Goal: Task Accomplishment & Management: Manage account settings

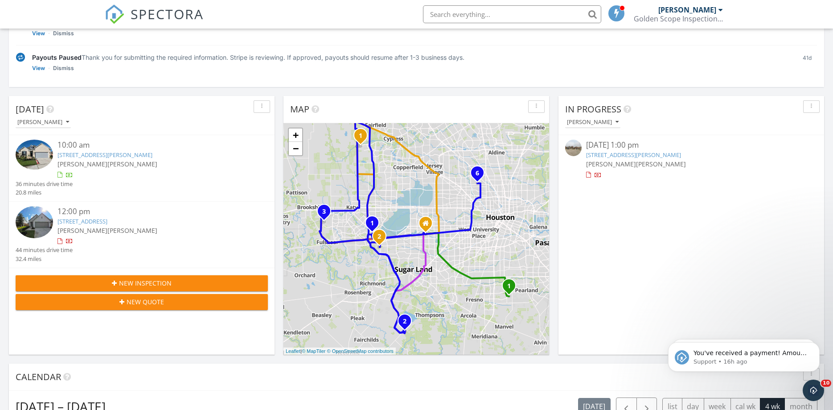
click at [123, 152] on link "11255 Rosita Patch Dr, TX 77433" at bounding box center [105, 155] width 95 height 8
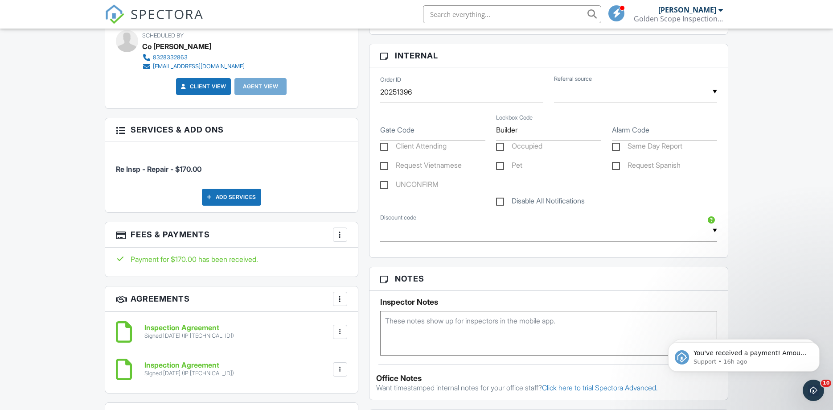
scroll to position [546, 0]
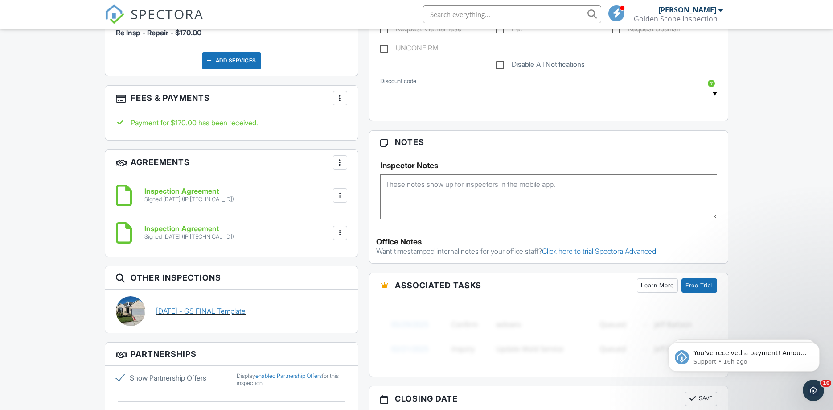
click at [246, 310] on link "09/22/2025 - GS FINAL Template" at bounding box center [201, 311] width 90 height 10
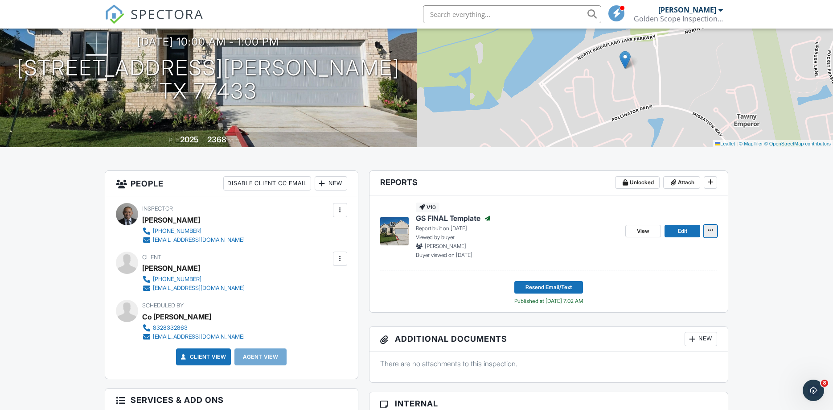
click at [712, 232] on icon at bounding box center [710, 230] width 5 height 6
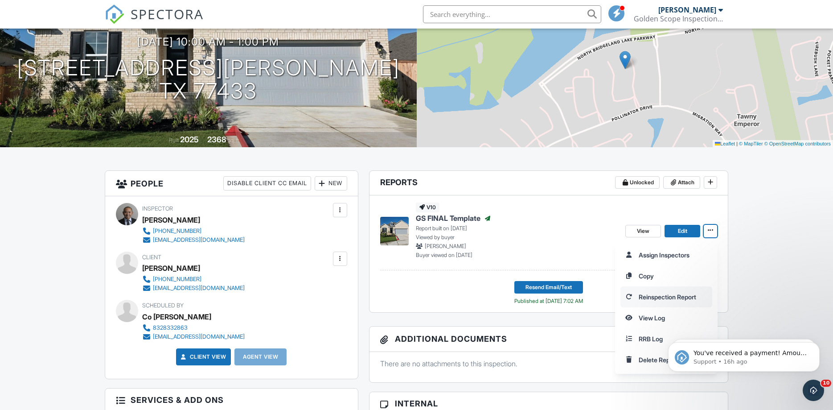
click at [682, 296] on input "Reinspection Report" at bounding box center [666, 297] width 91 height 20
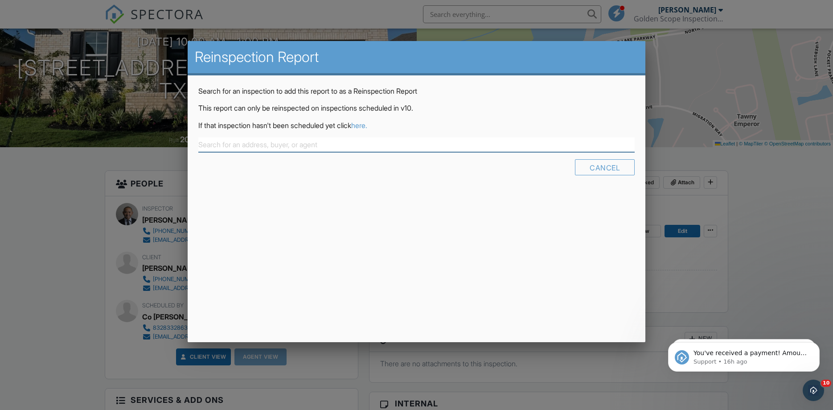
click at [371, 144] on input "text" at bounding box center [416, 144] width 437 height 15
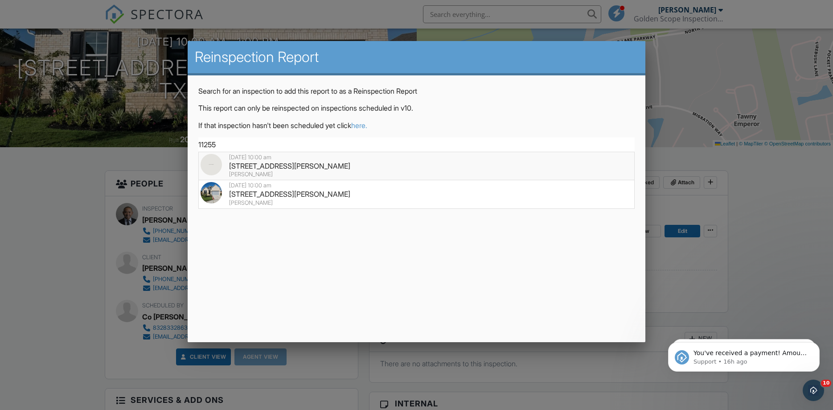
click at [324, 167] on div "11255 Rosita Patch Dr, TX 77433" at bounding box center [417, 166] width 432 height 10
type input "11255 Rosita Patch Dr, TX 77433"
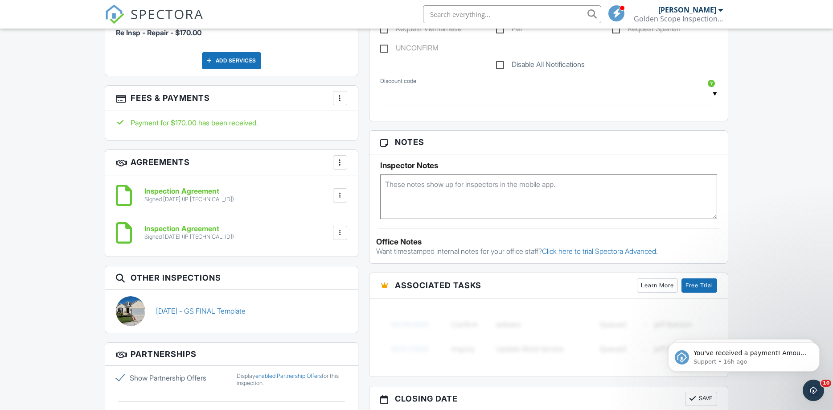
scroll to position [227, 0]
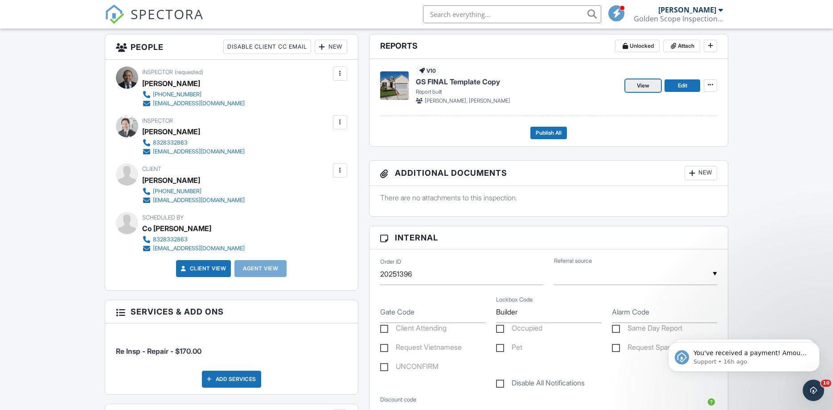
click at [644, 86] on span "View" at bounding box center [643, 85] width 12 height 9
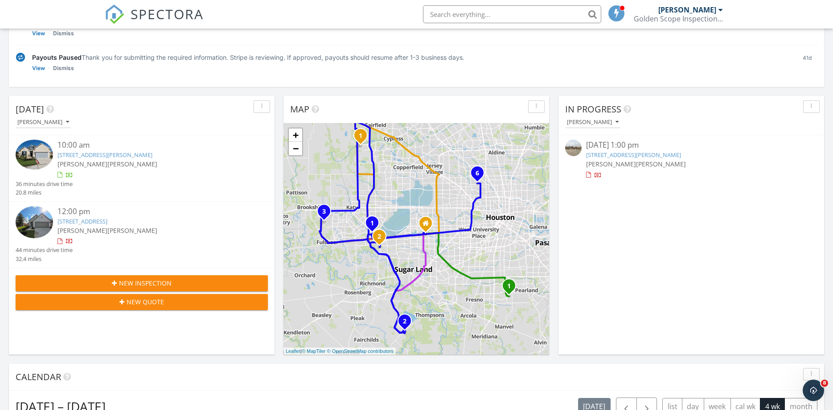
scroll to position [364, 0]
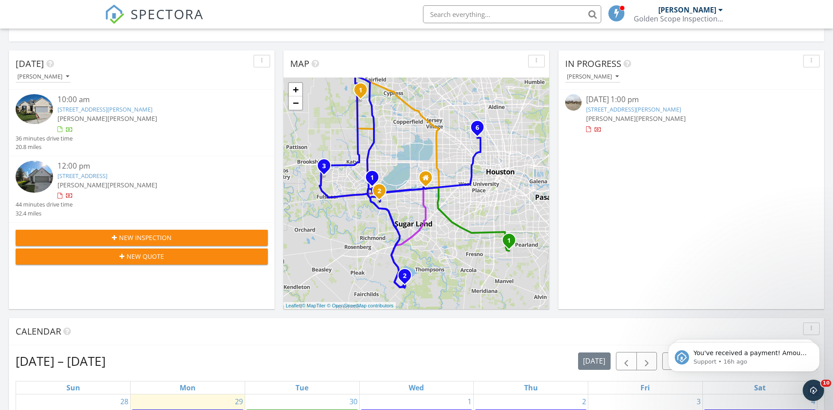
scroll to position [0, 0]
click at [817, 346] on icon "Dismiss notification" at bounding box center [816, 344] width 3 height 3
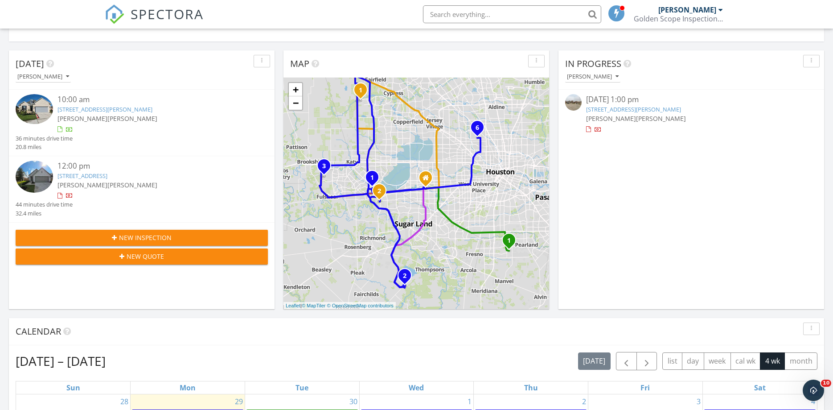
click at [117, 110] on link "11255 Rosita Patch Dr, TX 77433" at bounding box center [105, 109] width 95 height 8
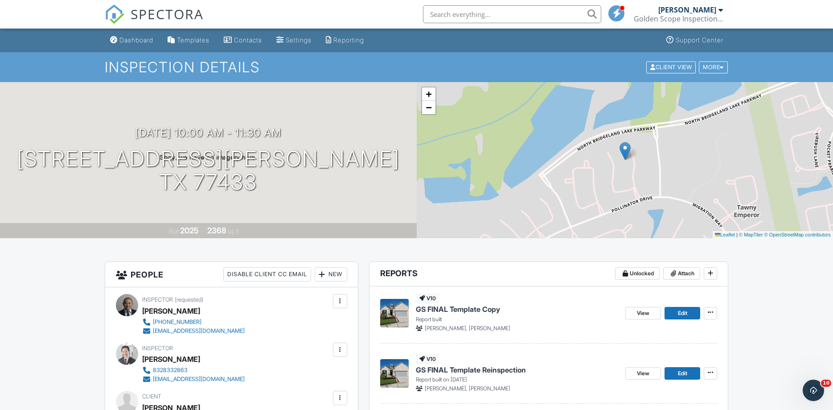
scroll to position [136, 0]
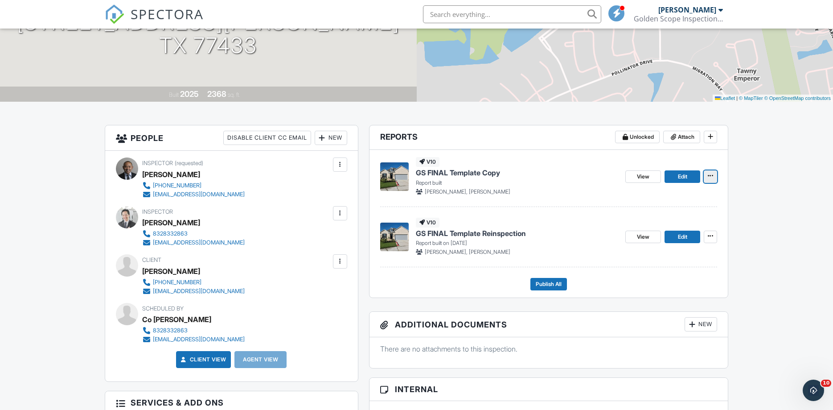
click at [711, 176] on icon at bounding box center [710, 176] width 5 height 6
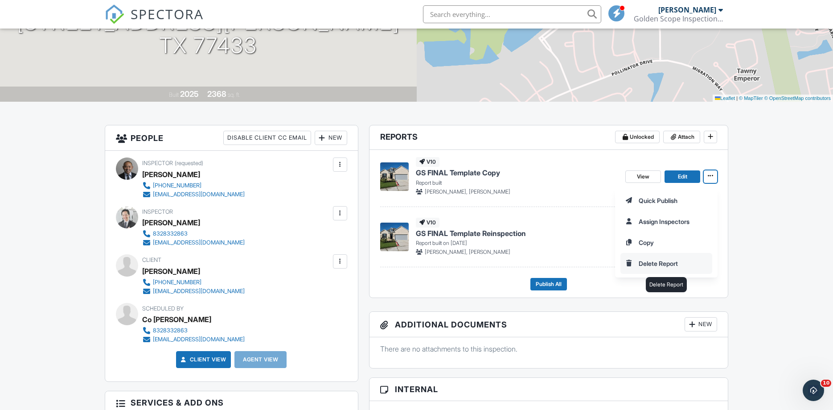
click at [664, 264] on input "Delete Report" at bounding box center [666, 263] width 91 height 20
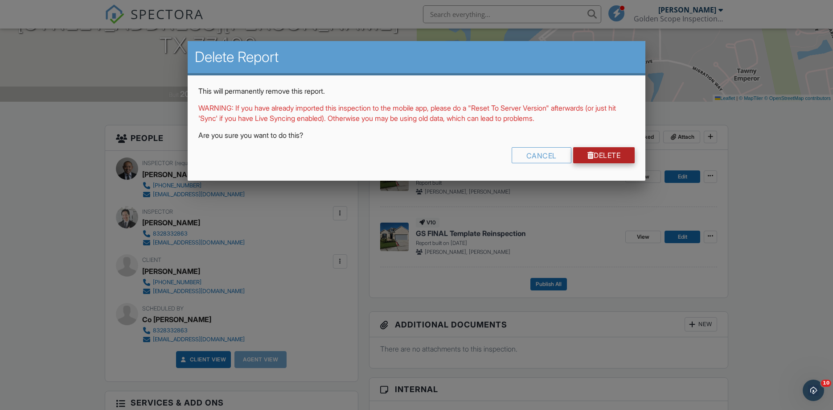
click at [620, 155] on link "Delete" at bounding box center [604, 155] width 62 height 16
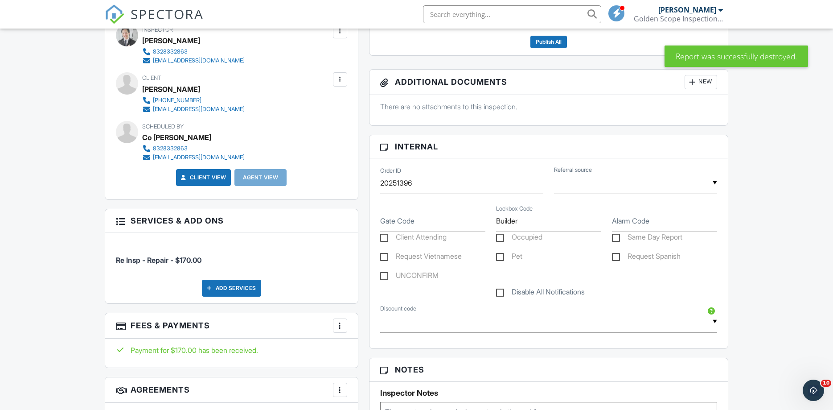
scroll to position [591, 0]
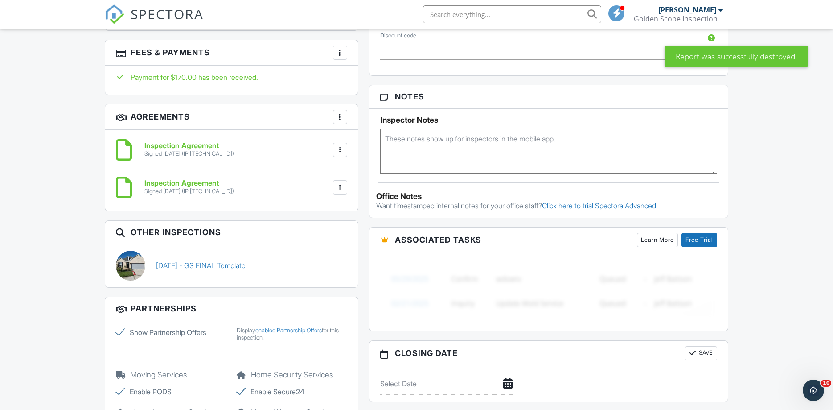
click at [234, 267] on link "09/22/2025 - GS FINAL Template" at bounding box center [201, 265] width 90 height 10
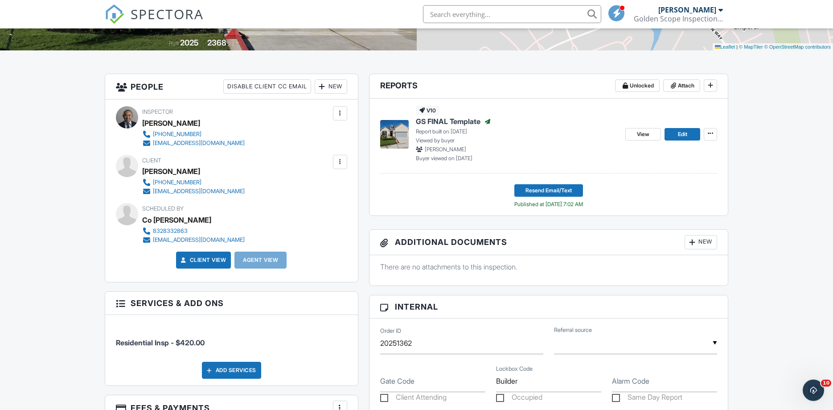
scroll to position [182, 0]
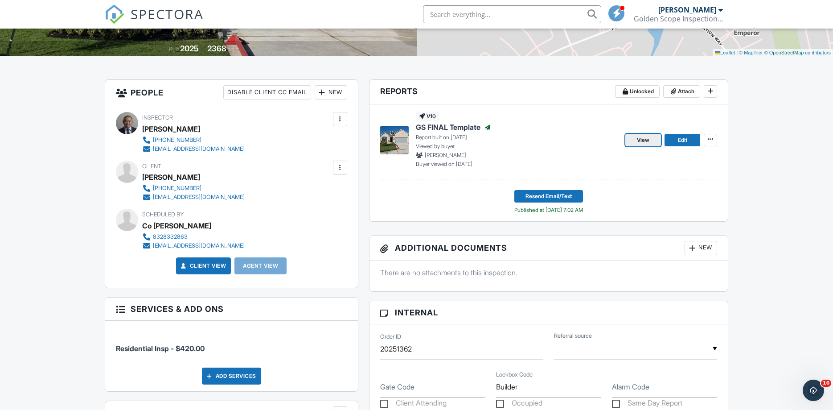
click at [648, 136] on span "View" at bounding box center [643, 140] width 12 height 9
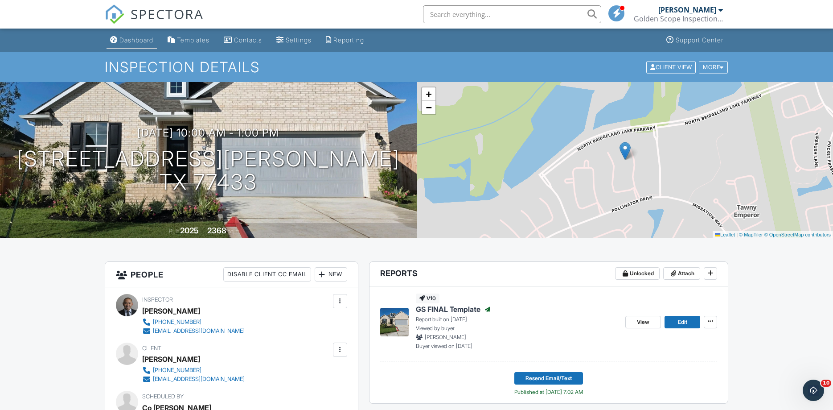
click at [142, 41] on div "Dashboard" at bounding box center [136, 40] width 34 height 8
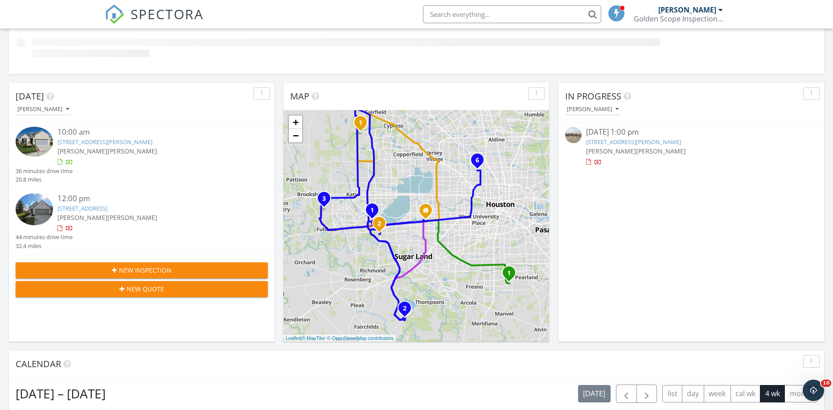
scroll to position [181, 0]
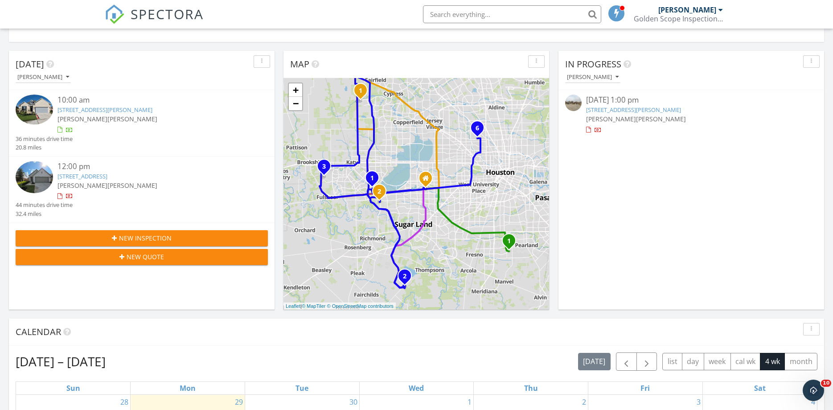
click at [107, 178] on link "[STREET_ADDRESS]" at bounding box center [83, 176] width 50 height 8
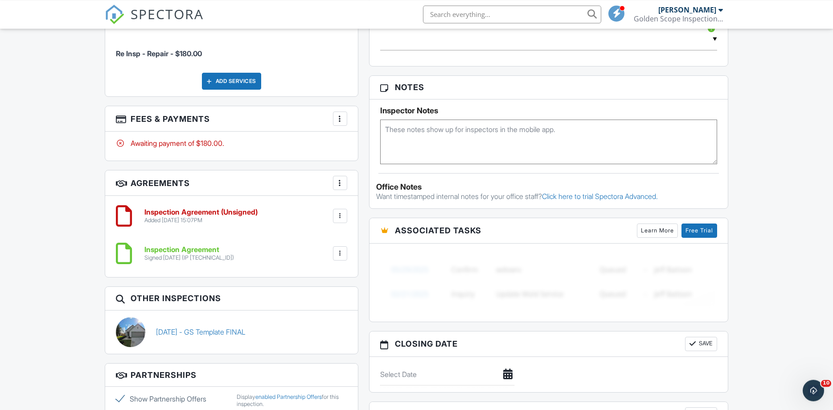
scroll to position [773, 0]
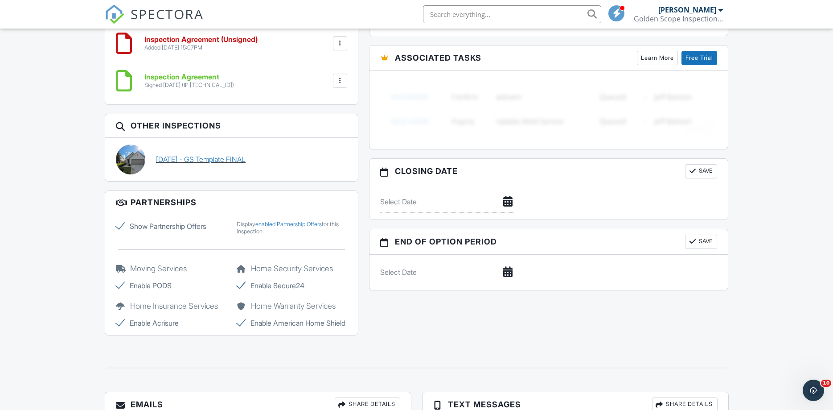
click at [222, 161] on link "[DATE] - GS Template FINAL" at bounding box center [201, 159] width 90 height 10
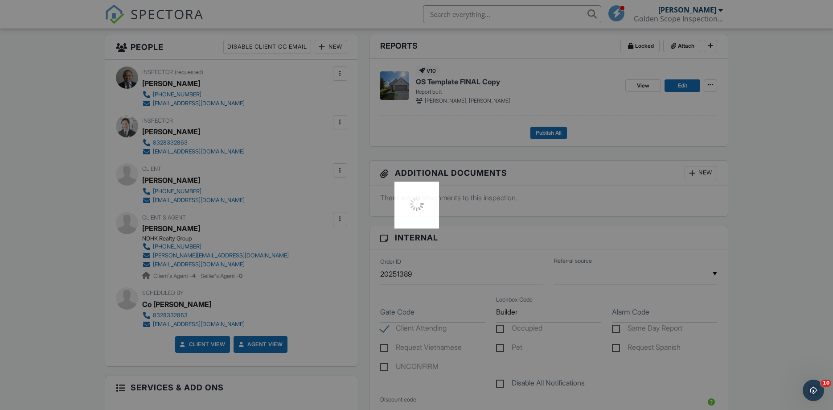
scroll to position [0, 0]
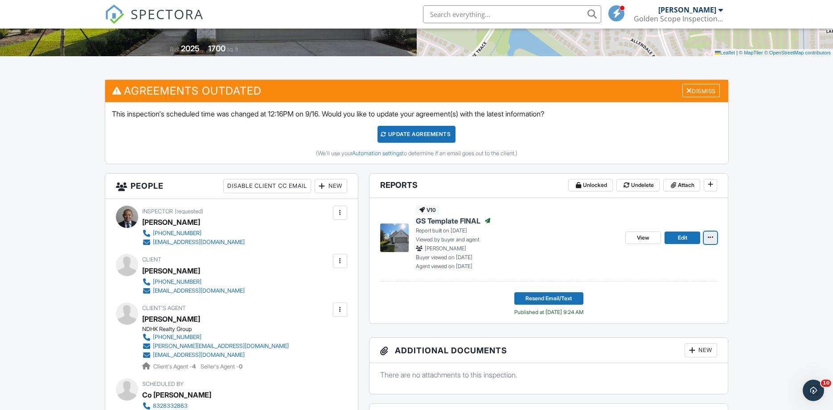
click at [712, 239] on icon at bounding box center [710, 237] width 5 height 6
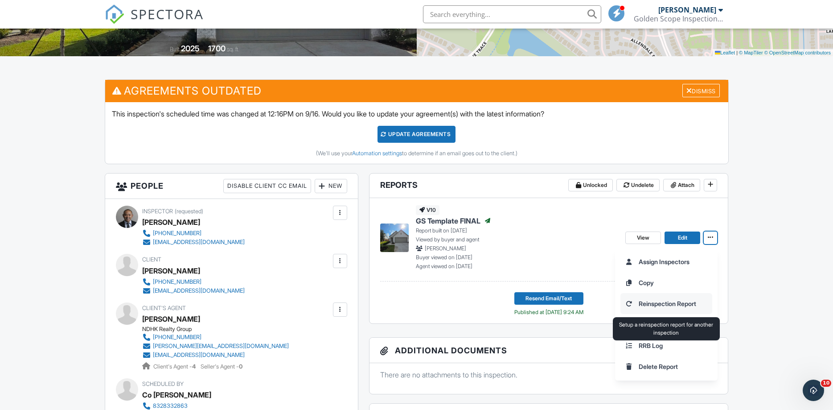
click at [658, 304] on input "Reinspection Report" at bounding box center [666, 303] width 91 height 20
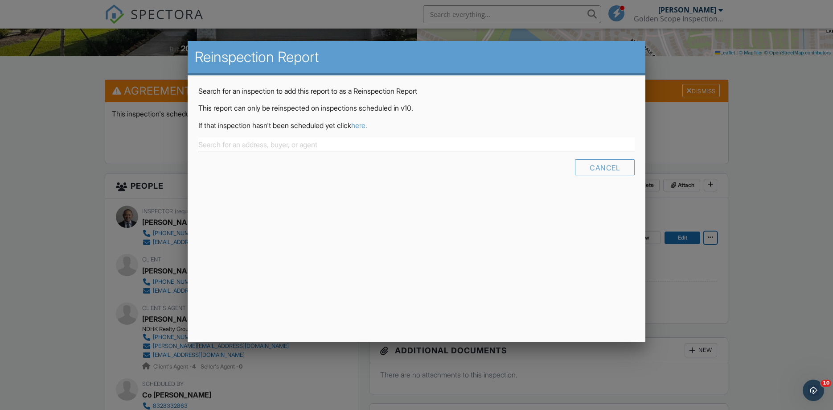
click at [264, 137] on div "Search for an inspection to add this report to as a Reinspection Report This re…" at bounding box center [417, 133] width 458 height 117
click at [260, 147] on input "text" at bounding box center [416, 144] width 437 height 15
click at [254, 162] on div "[STREET_ADDRESS]" at bounding box center [417, 166] width 432 height 10
type input "[STREET_ADDRESS]"
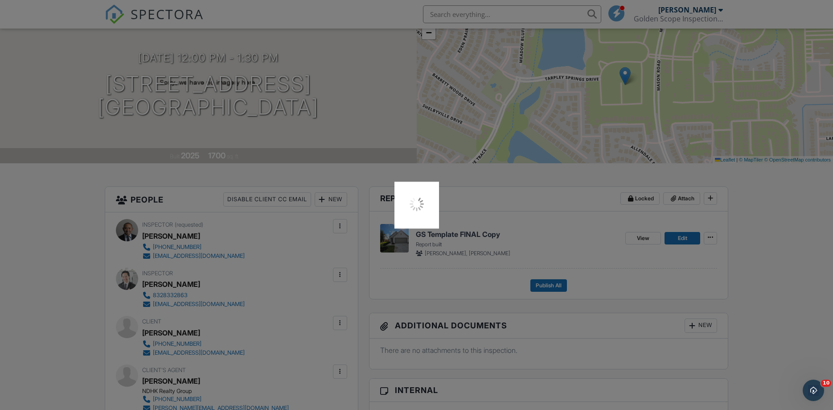
scroll to position [182, 0]
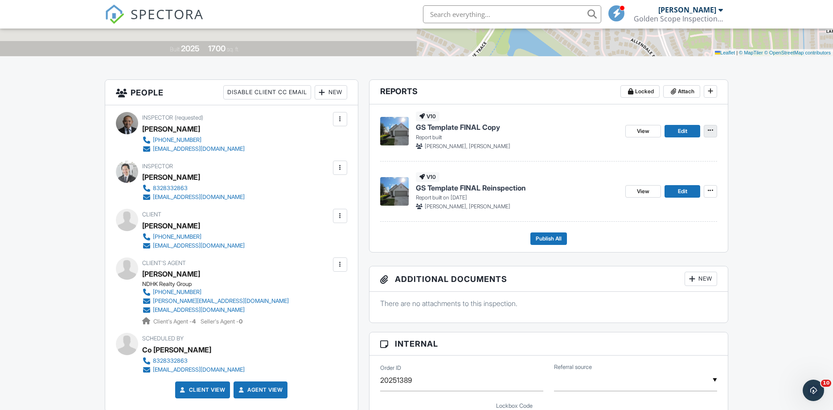
click at [712, 128] on icon at bounding box center [710, 130] width 5 height 6
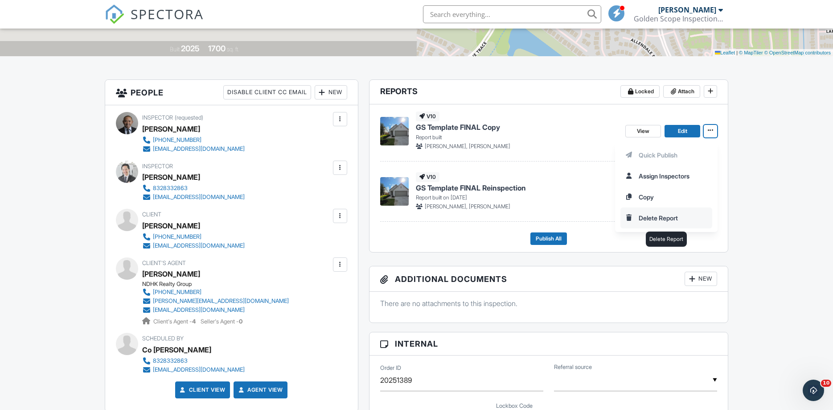
click at [648, 216] on input "Delete Report" at bounding box center [666, 218] width 91 height 20
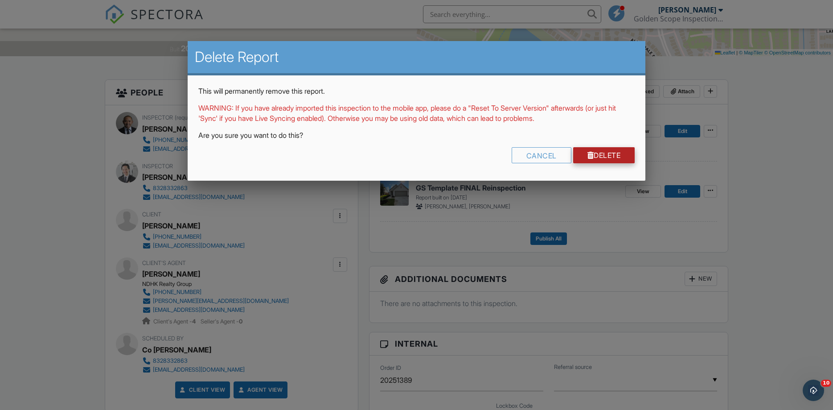
click at [603, 149] on link "Delete" at bounding box center [604, 155] width 62 height 16
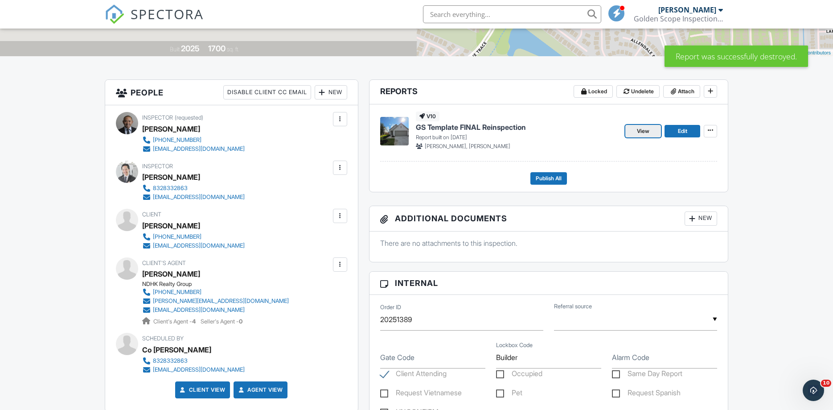
click at [646, 131] on span "View" at bounding box center [643, 131] width 12 height 9
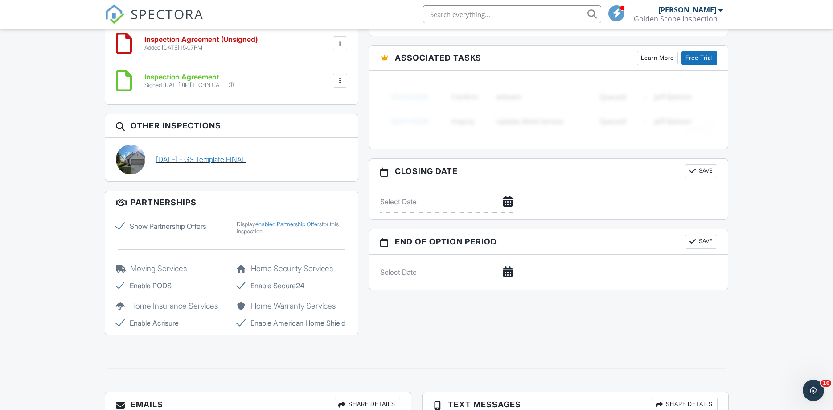
click at [210, 159] on link "[DATE] - GS Template FINAL" at bounding box center [201, 159] width 90 height 10
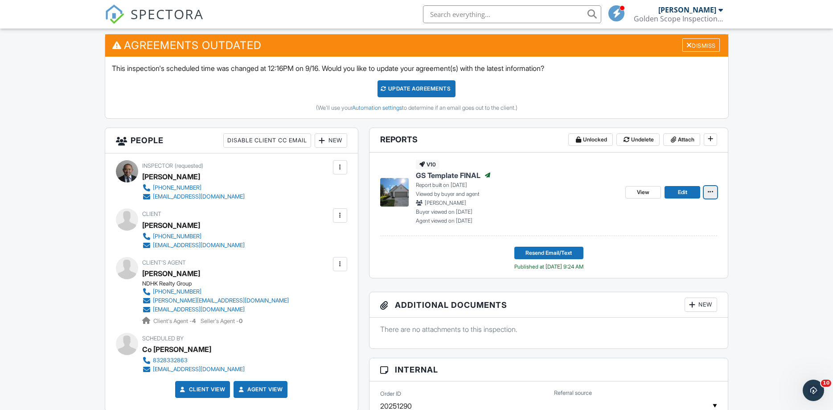
click at [714, 191] on span at bounding box center [710, 191] width 9 height 9
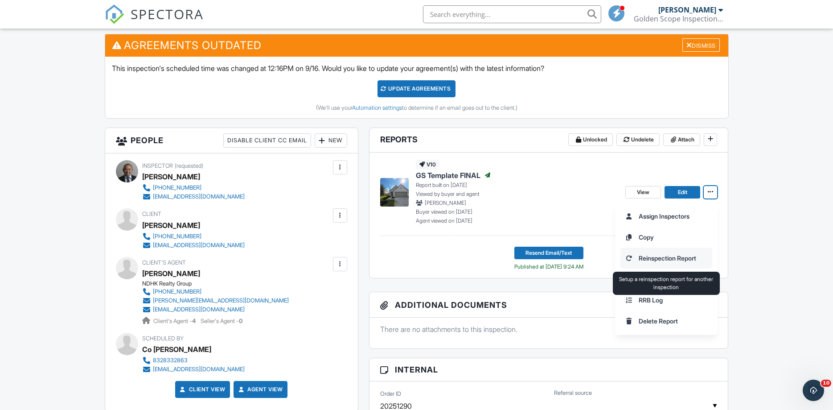
click at [673, 257] on input "Reinspection Report" at bounding box center [666, 258] width 91 height 20
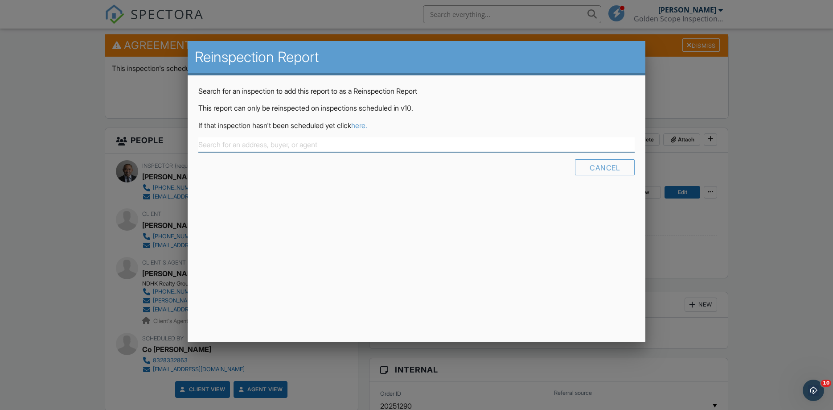
click at [301, 140] on input "text" at bounding box center [416, 144] width 437 height 15
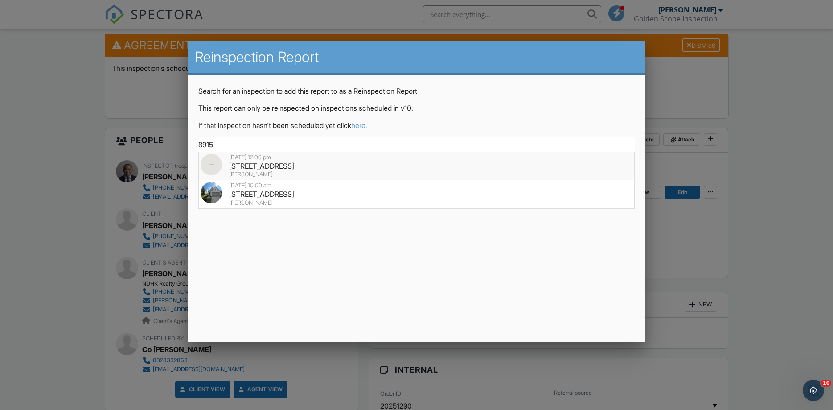
click at [251, 170] on div "8915 Field Daisy Ct, Richmond, TX 77407" at bounding box center [417, 166] width 432 height 10
type input "8915 Field Daisy Ct, Richmond, TX 77407"
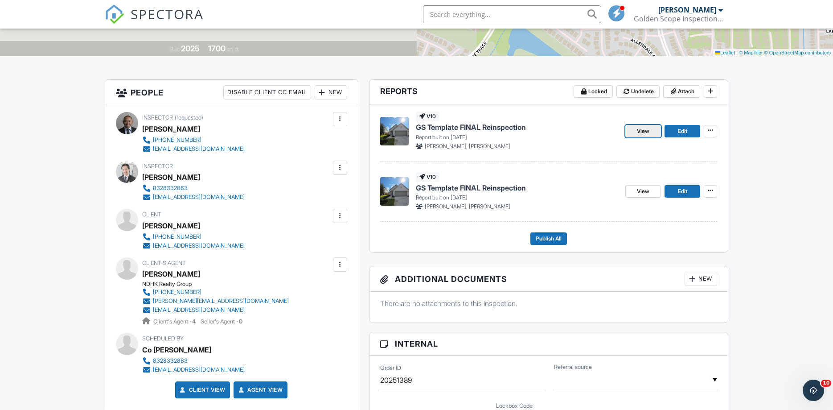
click at [634, 128] on link "View" at bounding box center [643, 131] width 36 height 12
click at [645, 191] on span "View" at bounding box center [643, 191] width 12 height 9
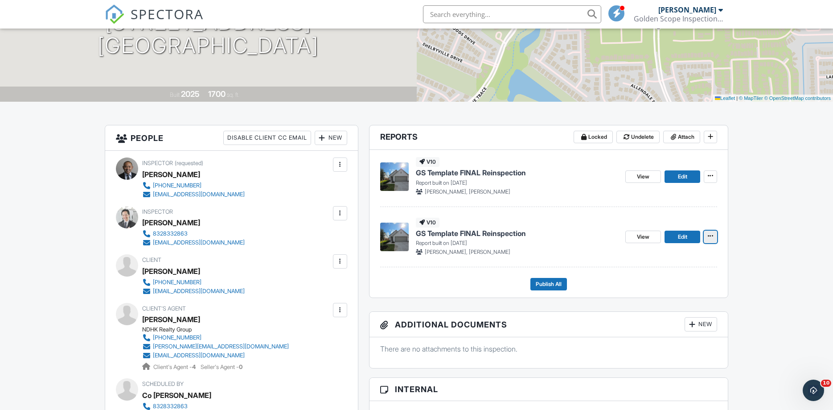
click at [709, 238] on icon at bounding box center [710, 236] width 5 height 6
click at [649, 325] on input "Delete Report" at bounding box center [666, 323] width 91 height 20
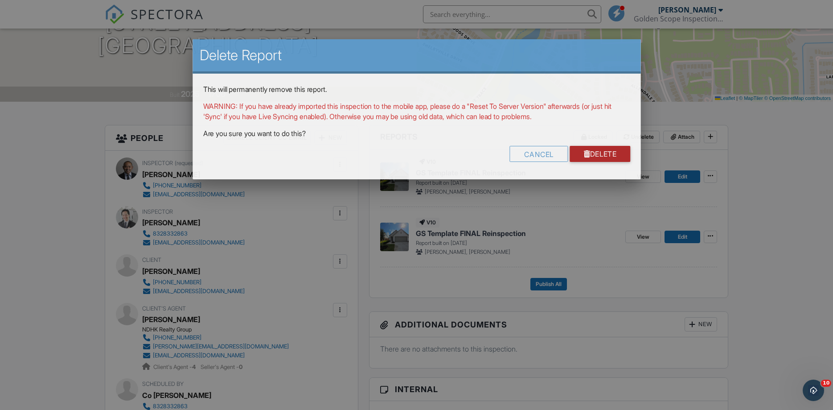
click at [601, 150] on link "Delete" at bounding box center [600, 153] width 60 height 16
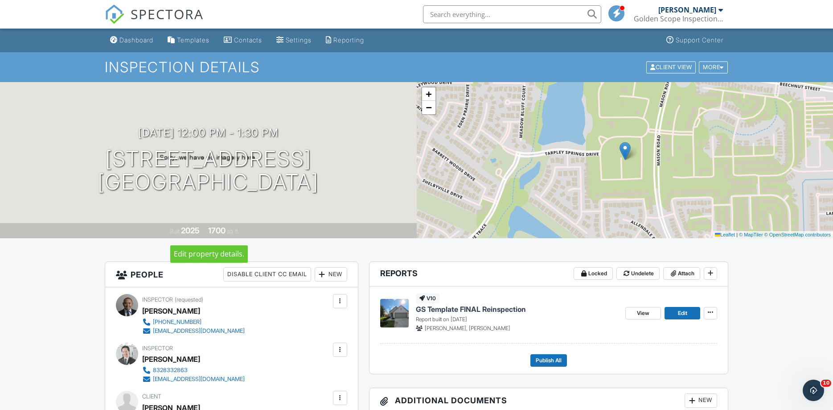
scroll to position [273, 0]
